Goal: Register for event/course

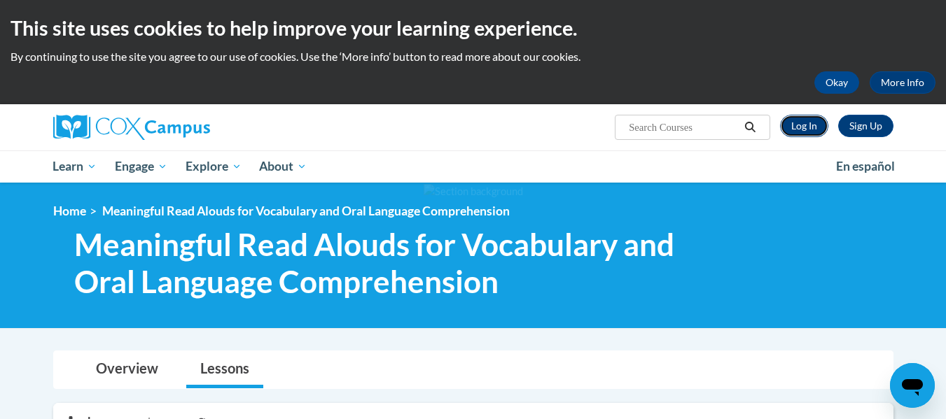
click at [803, 133] on link "Log In" at bounding box center [804, 126] width 48 height 22
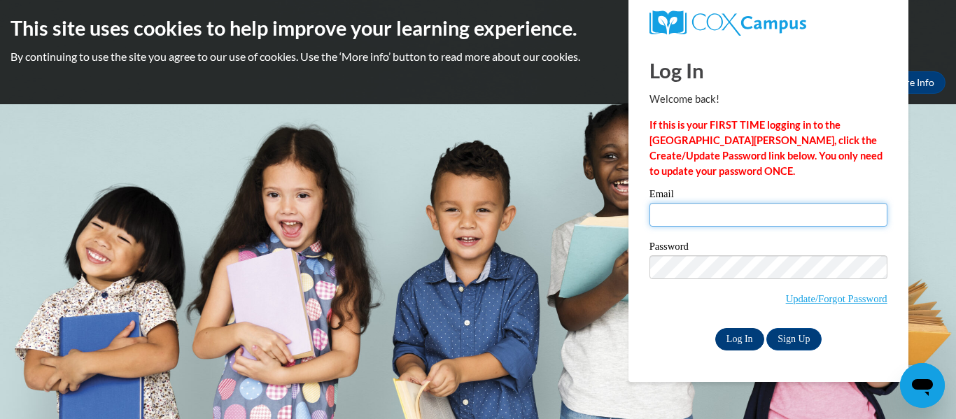
type input "[EMAIL_ADDRESS][DOMAIN_NAME]"
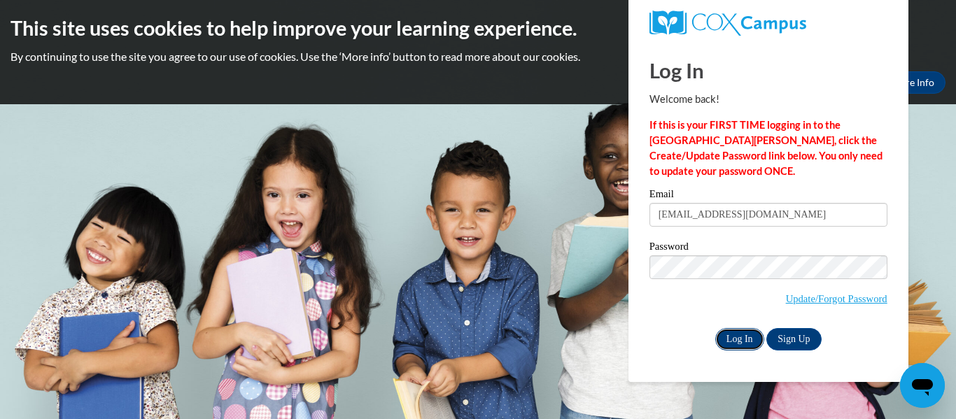
click at [736, 344] on input "Log In" at bounding box center [739, 339] width 49 height 22
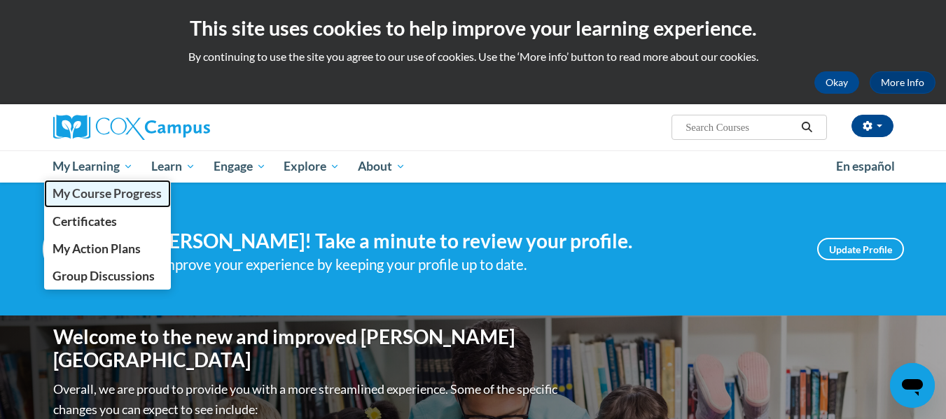
click at [116, 196] on span "My Course Progress" at bounding box center [107, 193] width 109 height 15
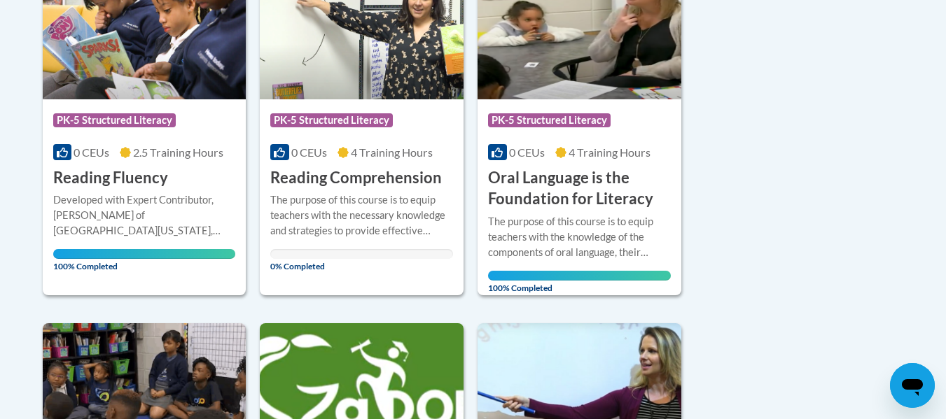
scroll to position [700, 0]
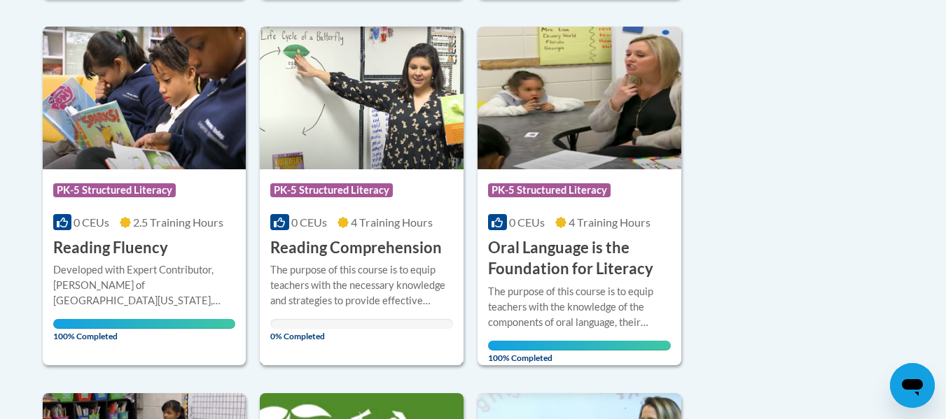
click at [368, 188] on span "PK-5 Structured Literacy" at bounding box center [331, 190] width 123 height 14
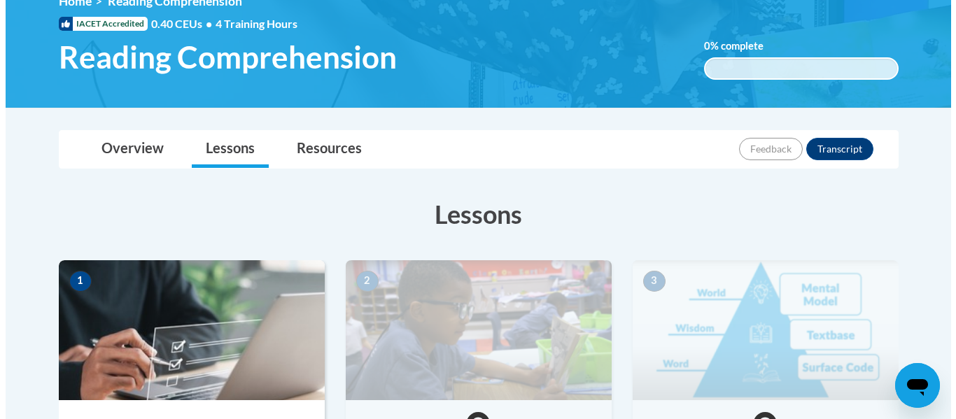
scroll to position [560, 0]
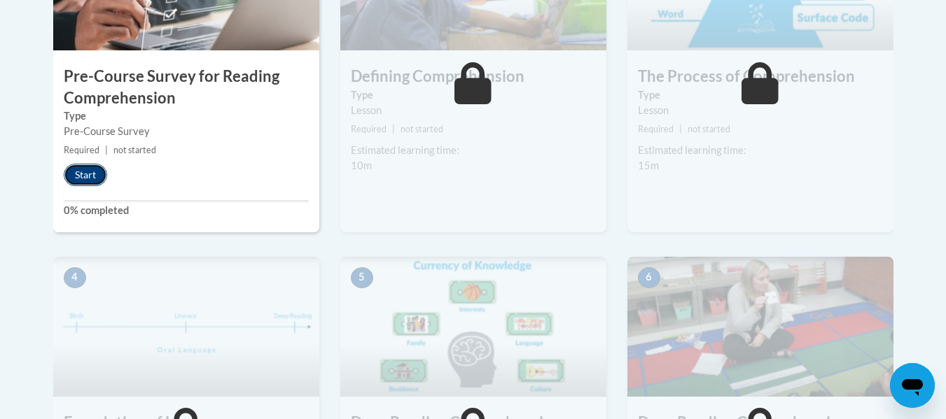
click at [81, 178] on button "Start" at bounding box center [85, 175] width 43 height 22
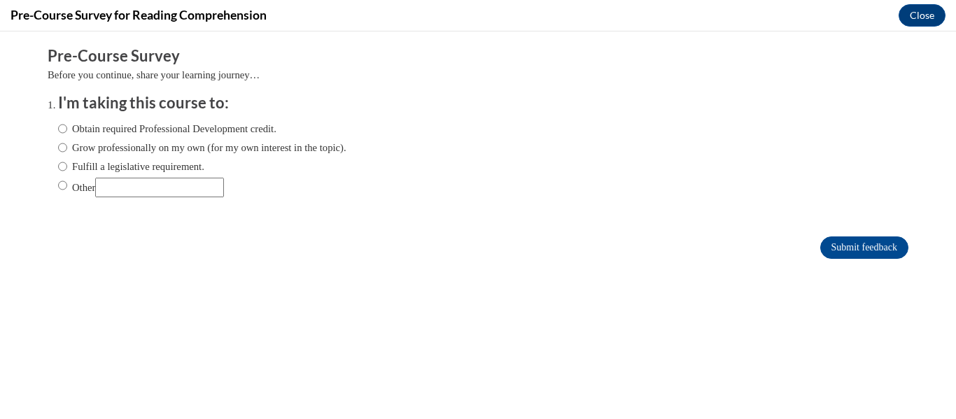
scroll to position [0, 0]
drag, startPoint x: 72, startPoint y: 127, endPoint x: 356, endPoint y: 192, distance: 291.4
click at [71, 127] on label "Obtain required Professional Development credit." at bounding box center [167, 128] width 218 height 15
click at [58, 125] on input "Obtain required Professional Development credit." at bounding box center [62, 128] width 9 height 15
radio input "true"
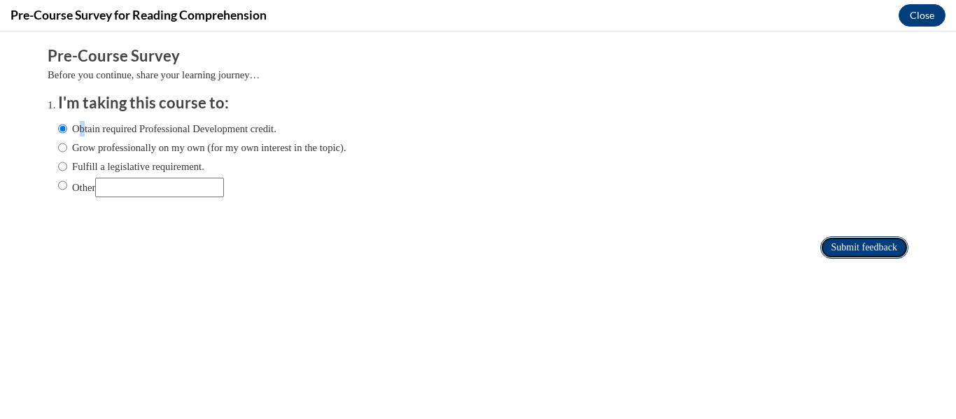
click at [840, 244] on input "Submit feedback" at bounding box center [864, 248] width 88 height 22
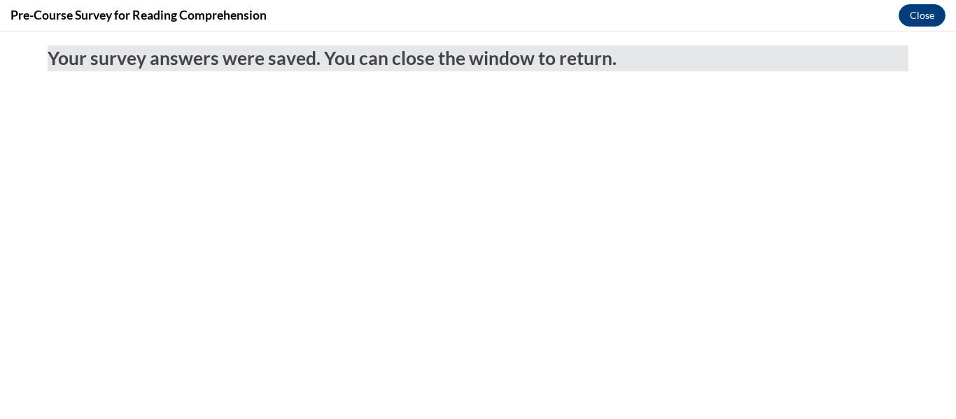
click at [915, 27] on div "Pre-Course Survey for Reading Comprehension Close" at bounding box center [478, 16] width 956 height 32
click at [913, 16] on button "Close" at bounding box center [922, 15] width 47 height 22
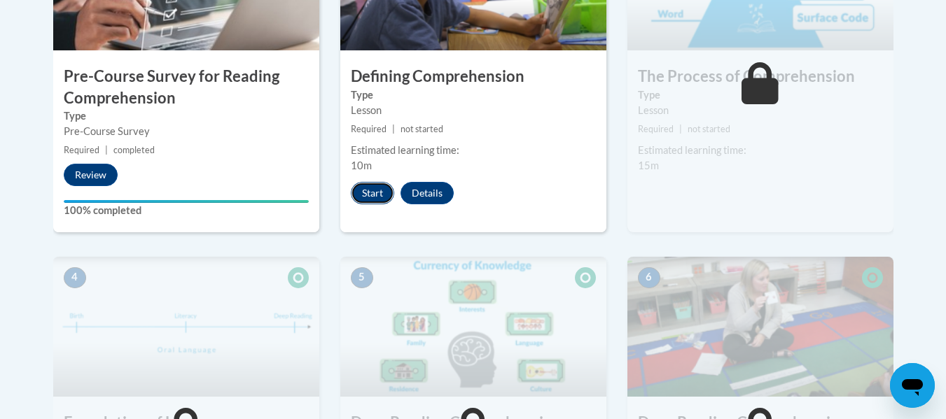
click at [377, 194] on button "Start" at bounding box center [372, 193] width 43 height 22
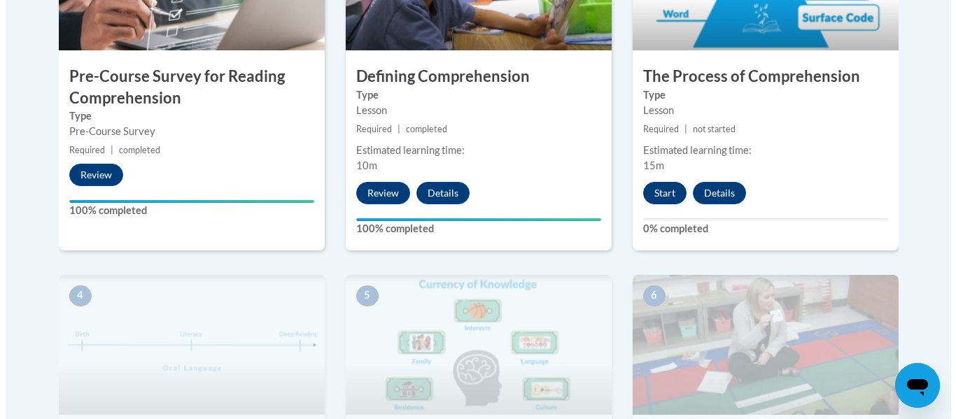
scroll to position [468, 0]
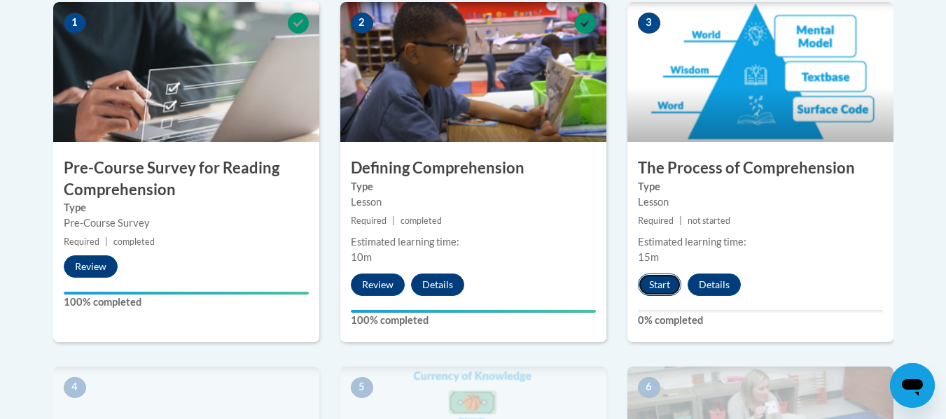
click at [668, 284] on button "Start" at bounding box center [659, 285] width 43 height 22
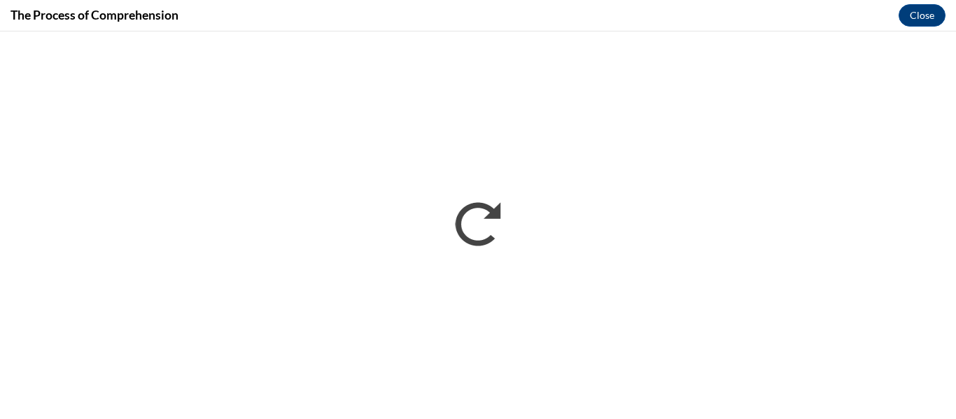
scroll to position [0, 0]
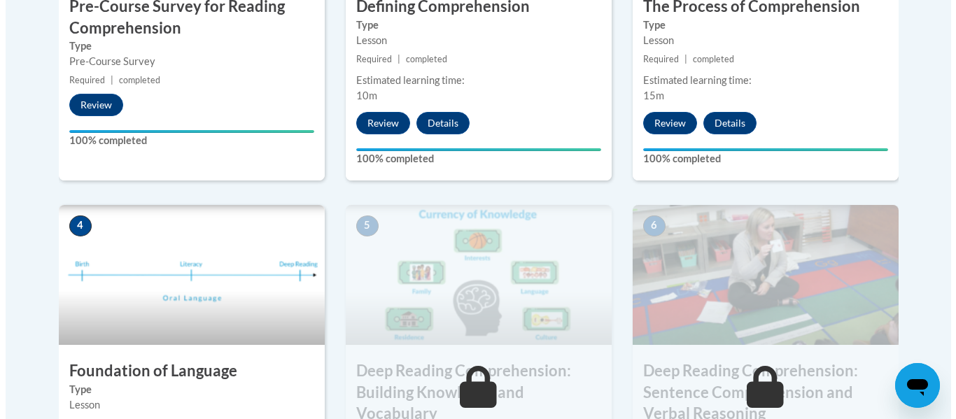
scroll to position [840, 0]
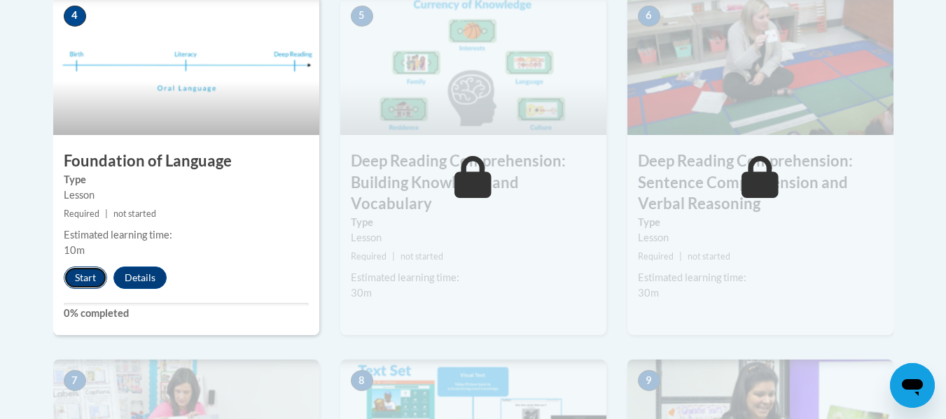
click at [86, 273] on button "Start" at bounding box center [85, 278] width 43 height 22
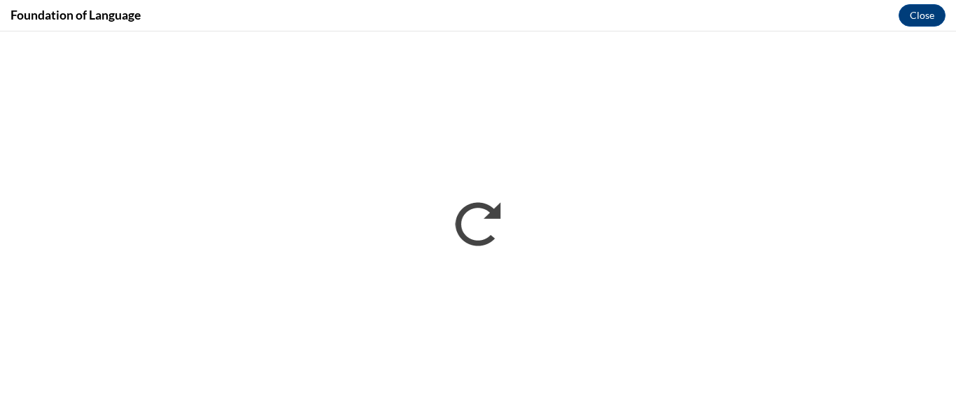
scroll to position [0, 0]
